Goal: Task Accomplishment & Management: Use online tool/utility

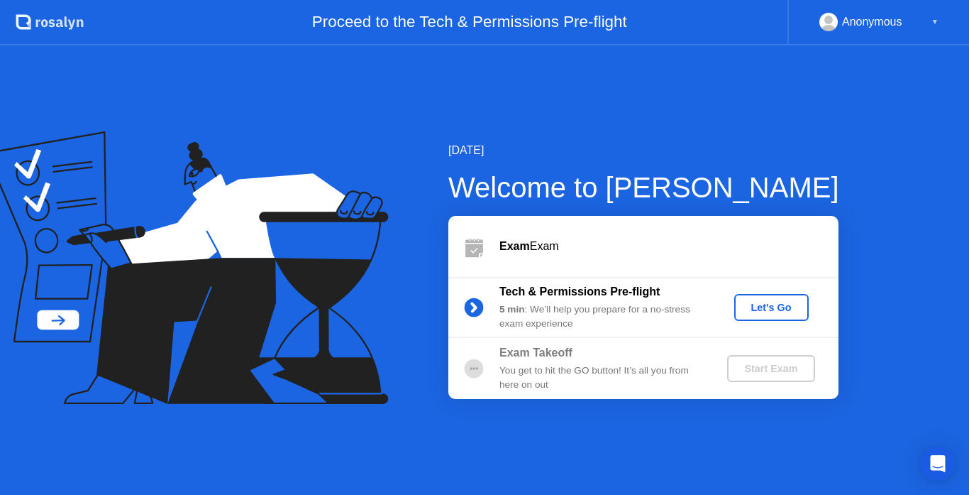
click at [753, 306] on div "Let's Go" at bounding box center [771, 307] width 63 height 11
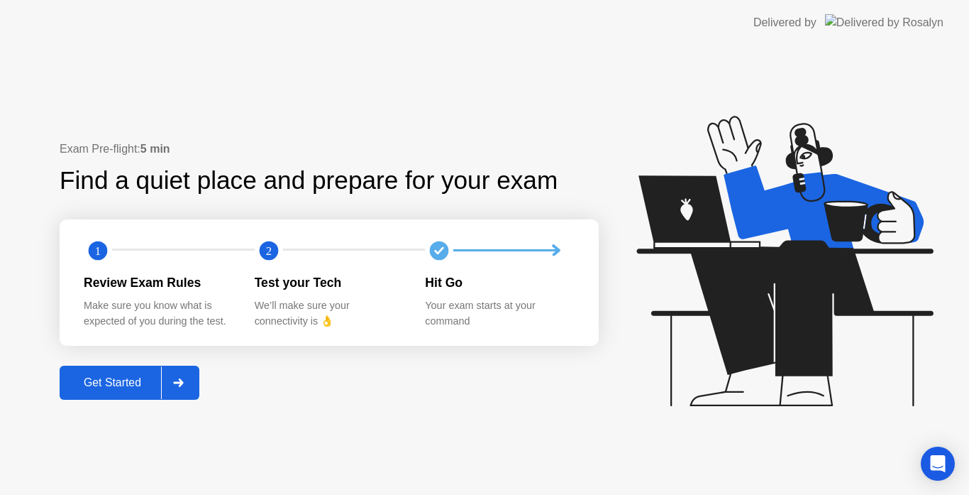
click at [131, 377] on div "Get Started" at bounding box center [112, 382] width 97 height 13
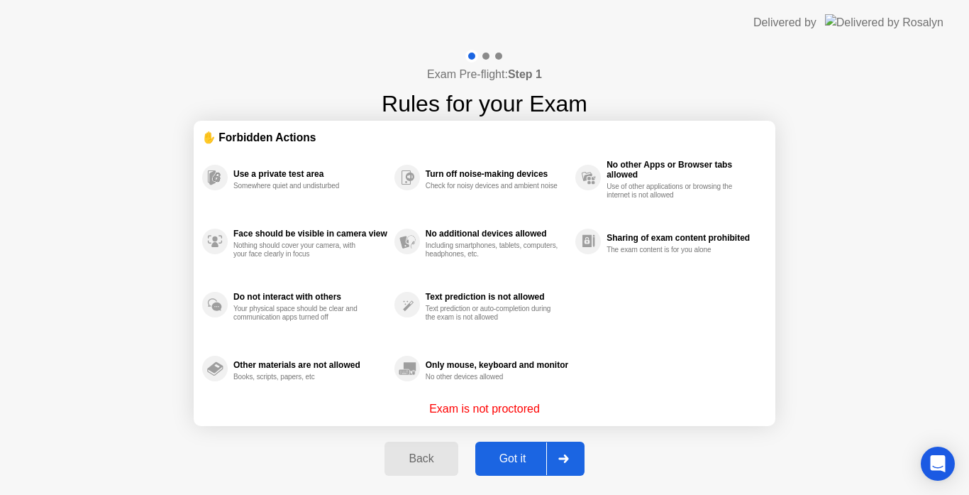
click at [526, 446] on button "Got it" at bounding box center [529, 458] width 109 height 34
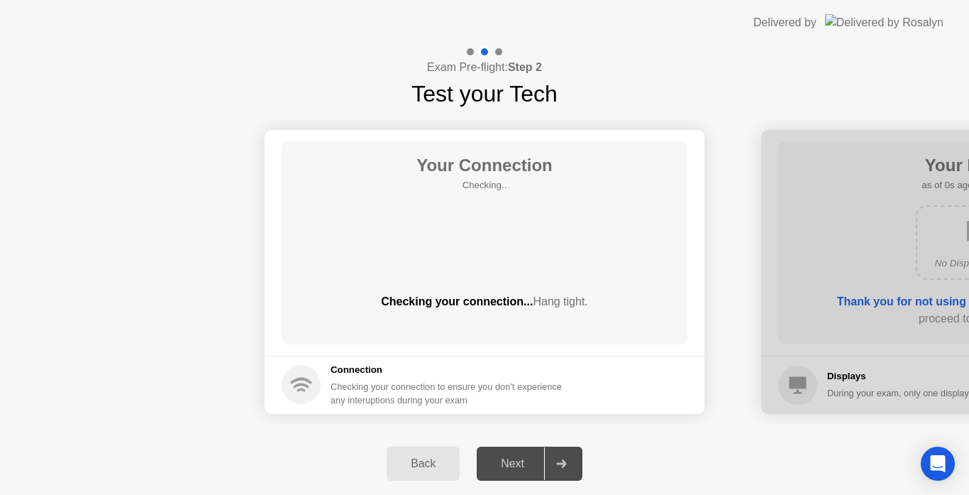
click at [534, 457] on div "Next" at bounding box center [512, 463] width 63 height 13
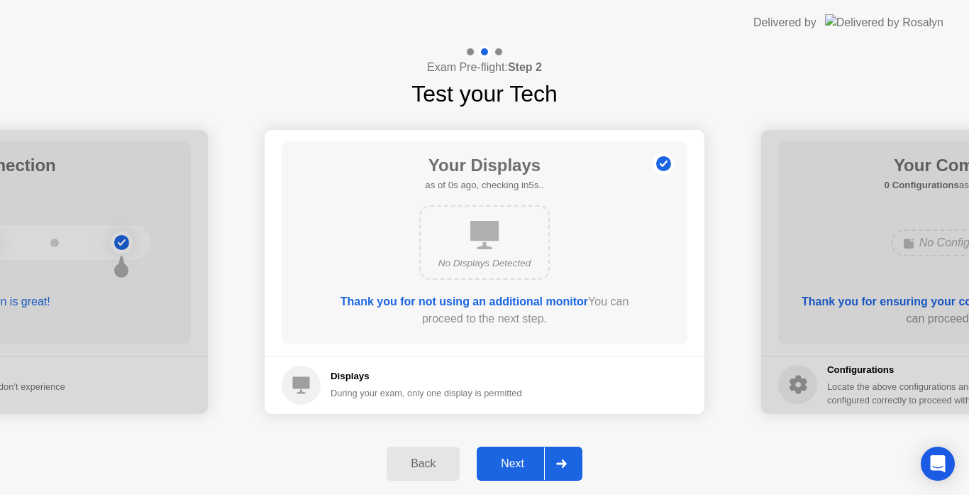
click at [528, 457] on div "Next" at bounding box center [512, 463] width 63 height 13
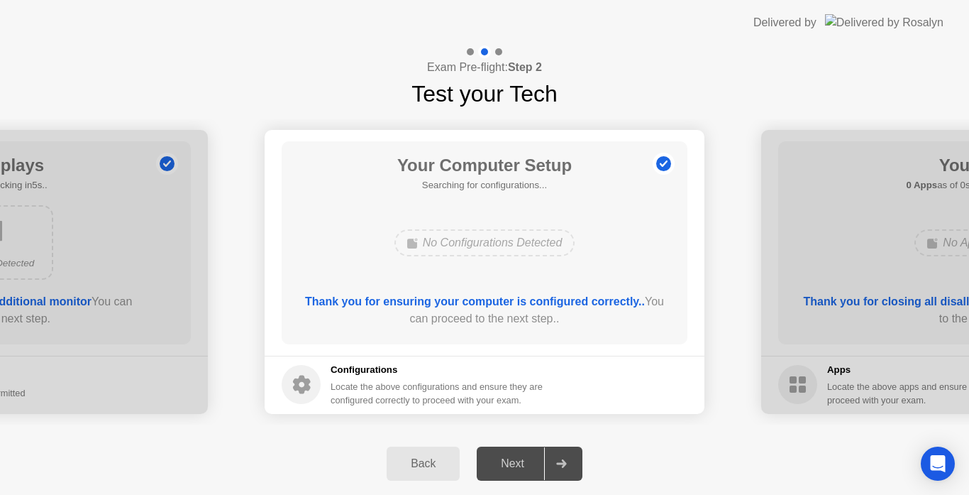
click at [527, 457] on div "Next" at bounding box center [512, 463] width 63 height 13
click at [527, 462] on div "Next" at bounding box center [512, 463] width 63 height 13
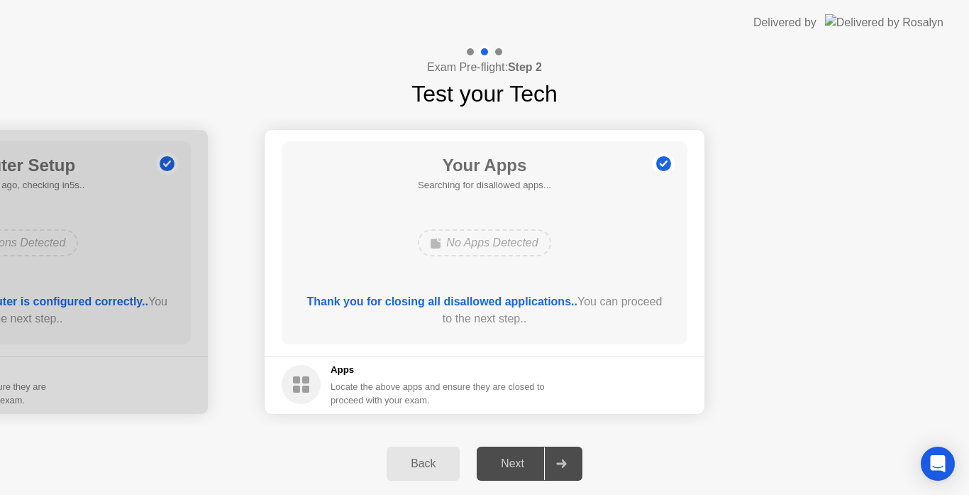
click at [526, 463] on div "Next" at bounding box center [512, 463] width 63 height 13
click at [526, 464] on div "Next" at bounding box center [512, 463] width 63 height 13
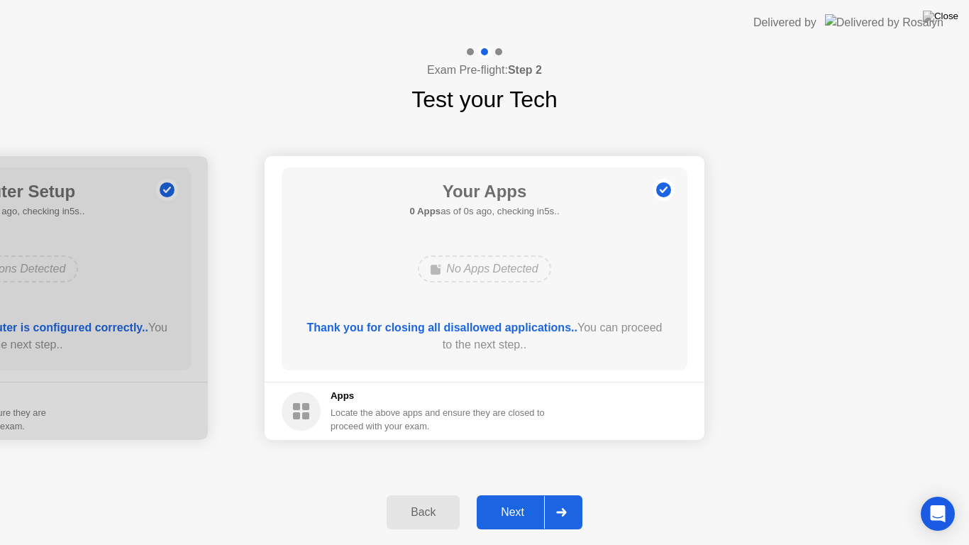
click at [508, 494] on button "Next" at bounding box center [530, 512] width 106 height 34
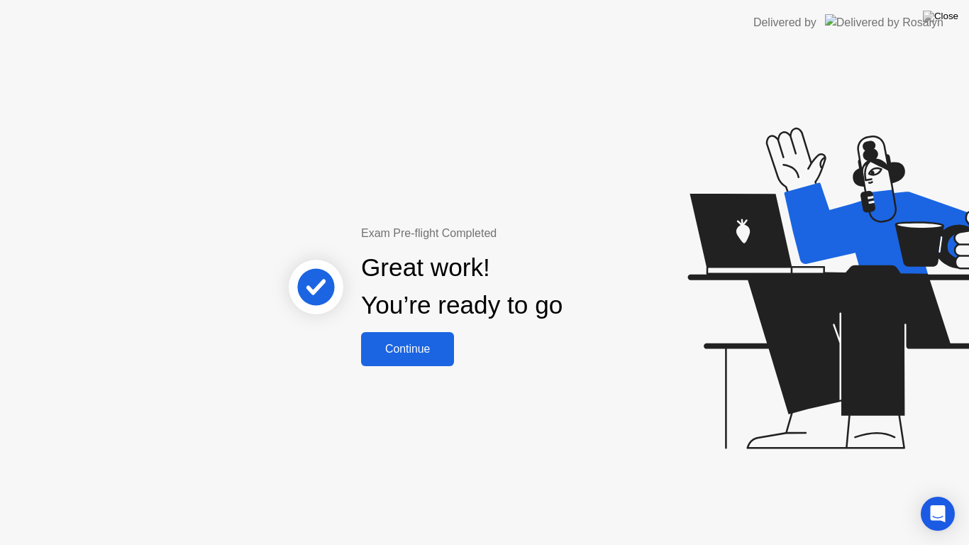
click at [416, 360] on button "Continue" at bounding box center [407, 349] width 93 height 34
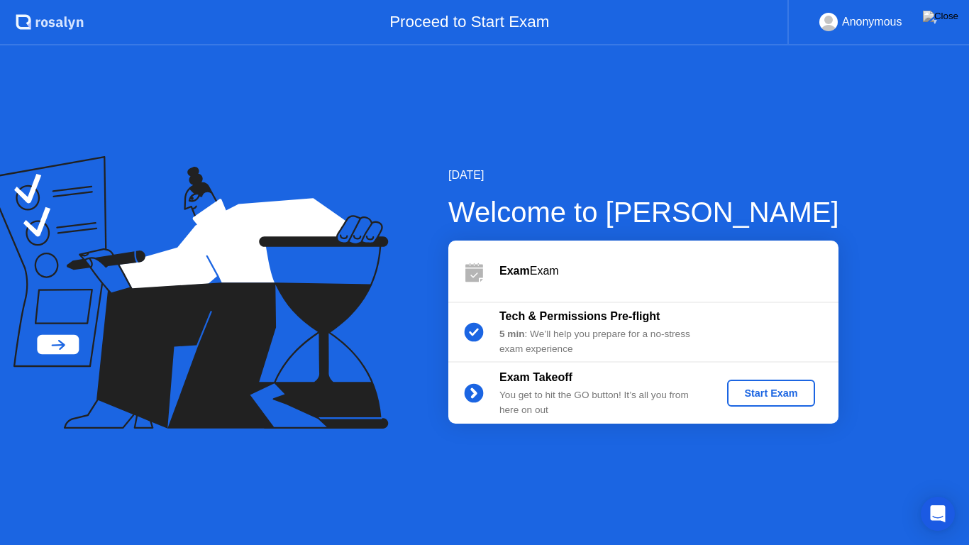
click at [782, 387] on div "Start Exam" at bounding box center [771, 392] width 76 height 11
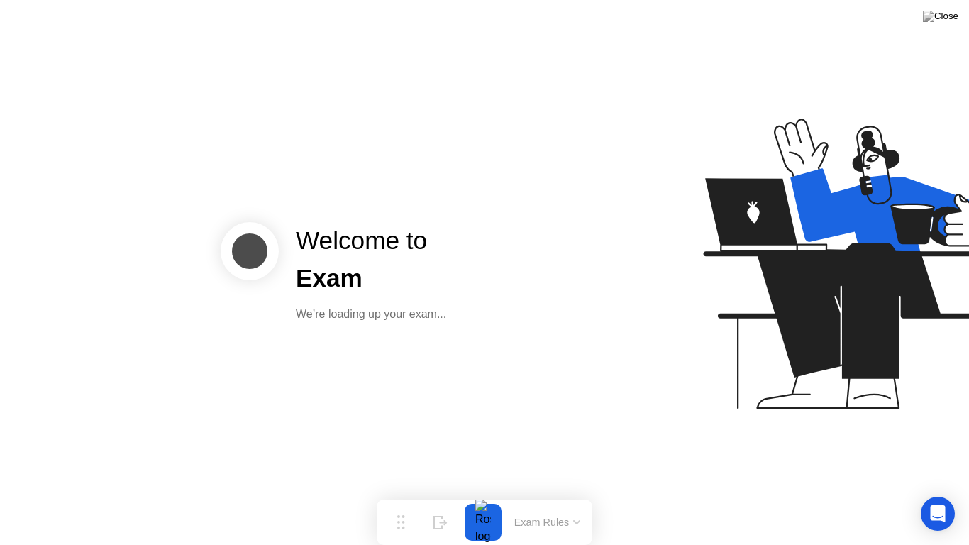
click at [490, 494] on div at bounding box center [483, 522] width 30 height 37
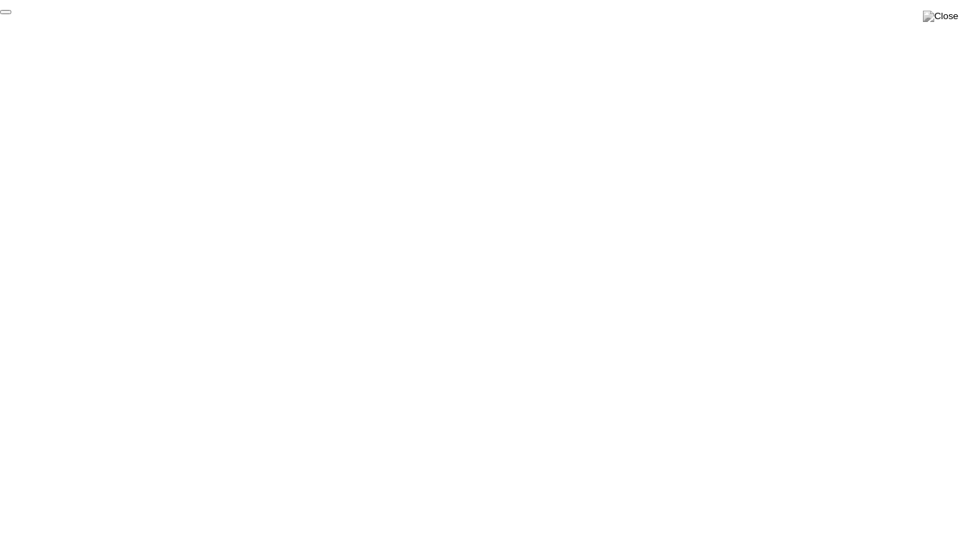
click div "End Proctoring Session"
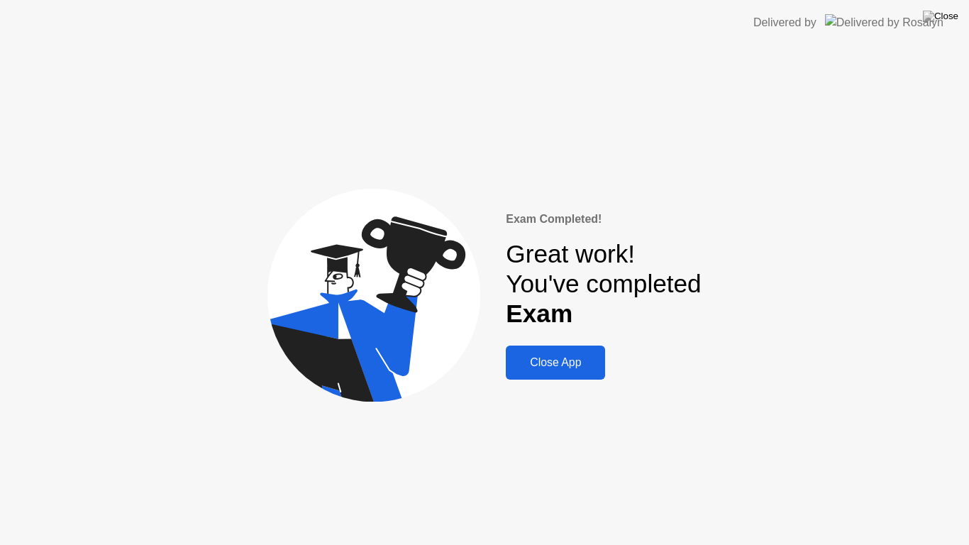
click at [538, 369] on div "Close App" at bounding box center [555, 362] width 91 height 13
